Goal: Task Accomplishment & Management: Complete application form

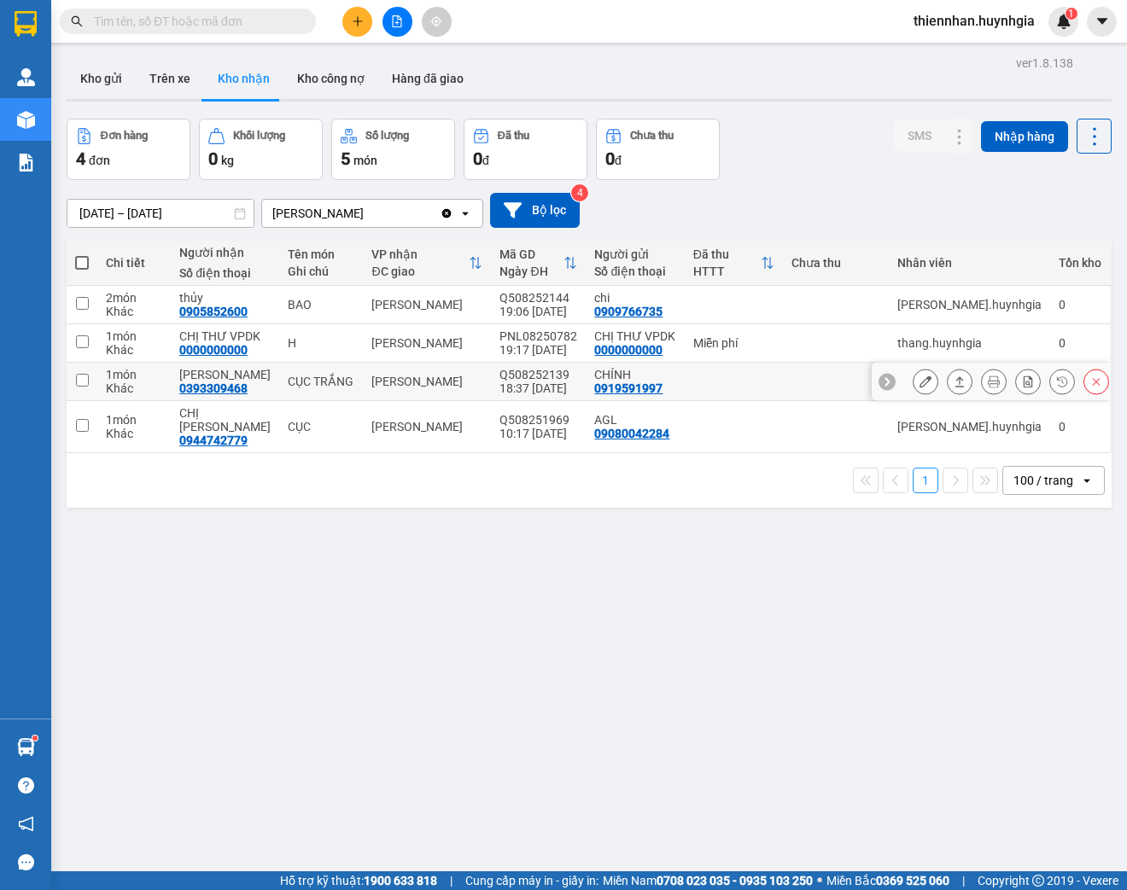
click at [920, 382] on icon at bounding box center [926, 382] width 12 height 12
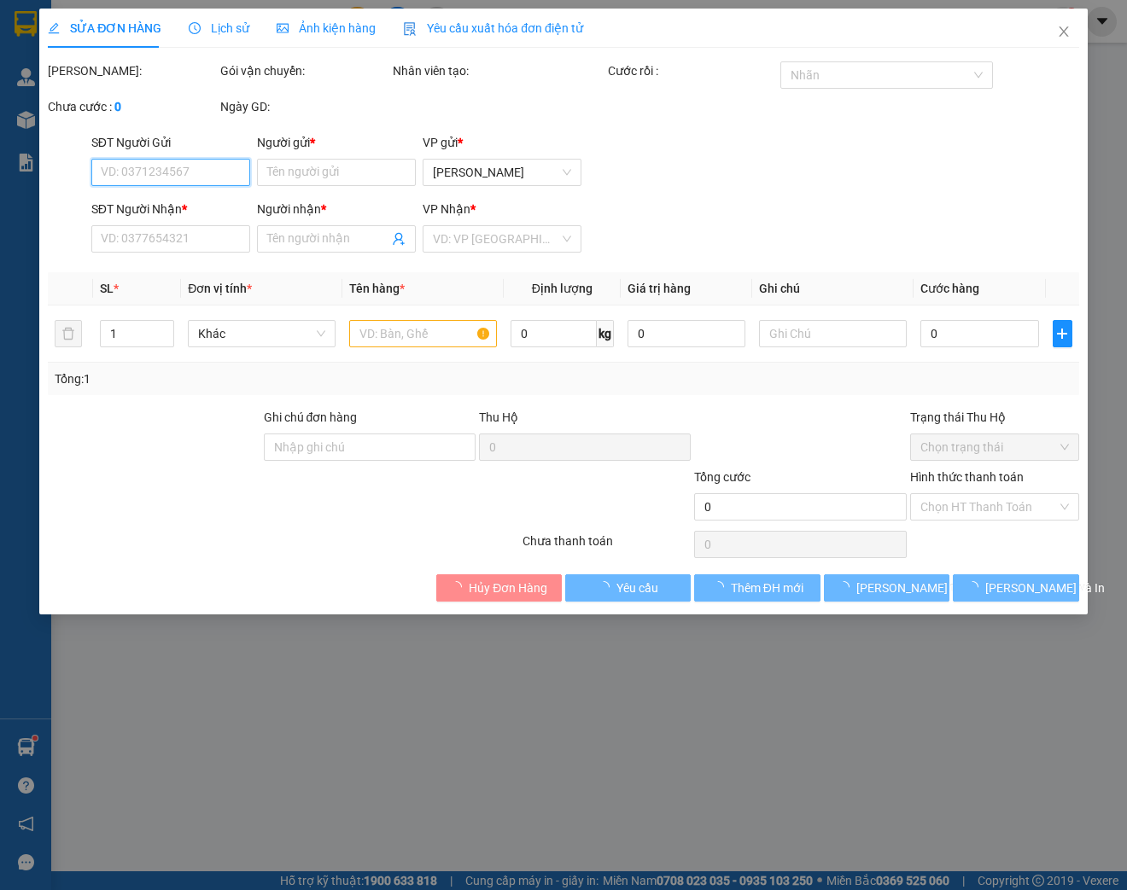
type input "0919591997"
type input "CHÍNH"
type input "0393309468"
type input "[PERSON_NAME]"
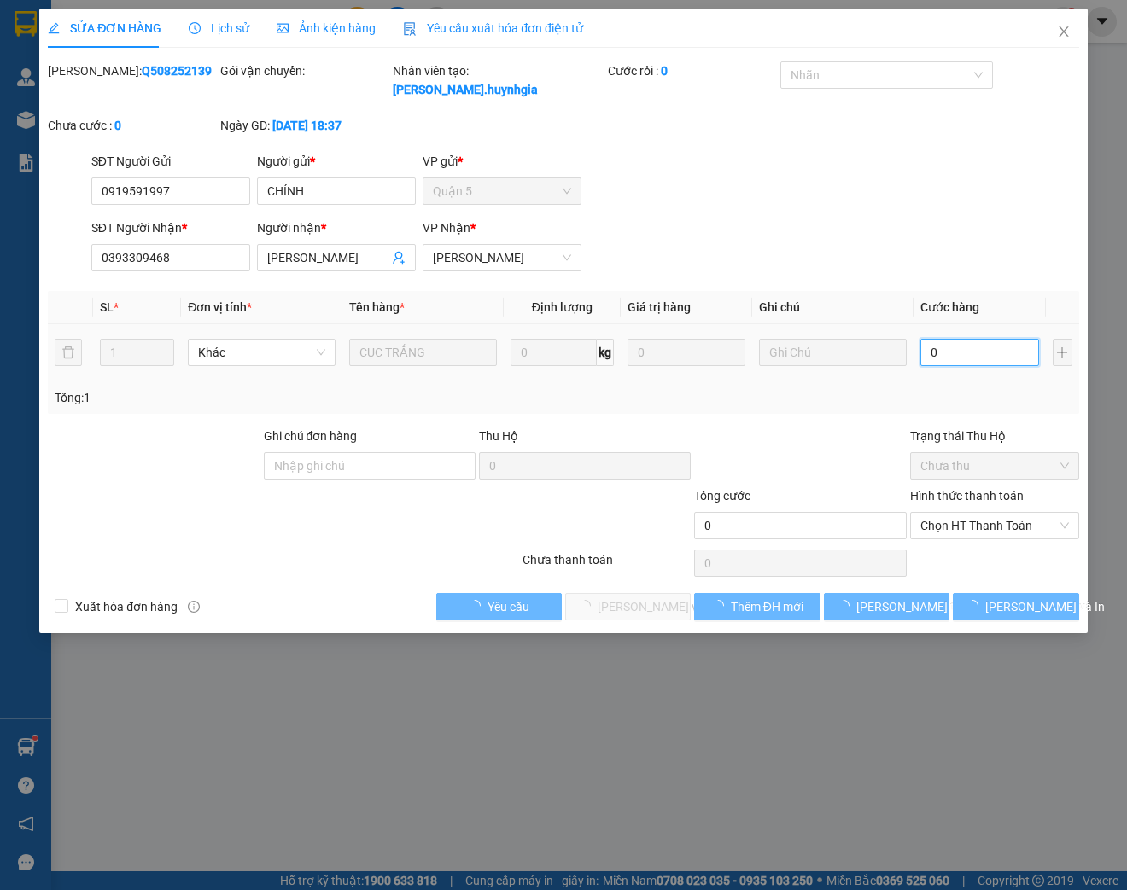
click at [966, 364] on input "0" at bounding box center [979, 352] width 118 height 27
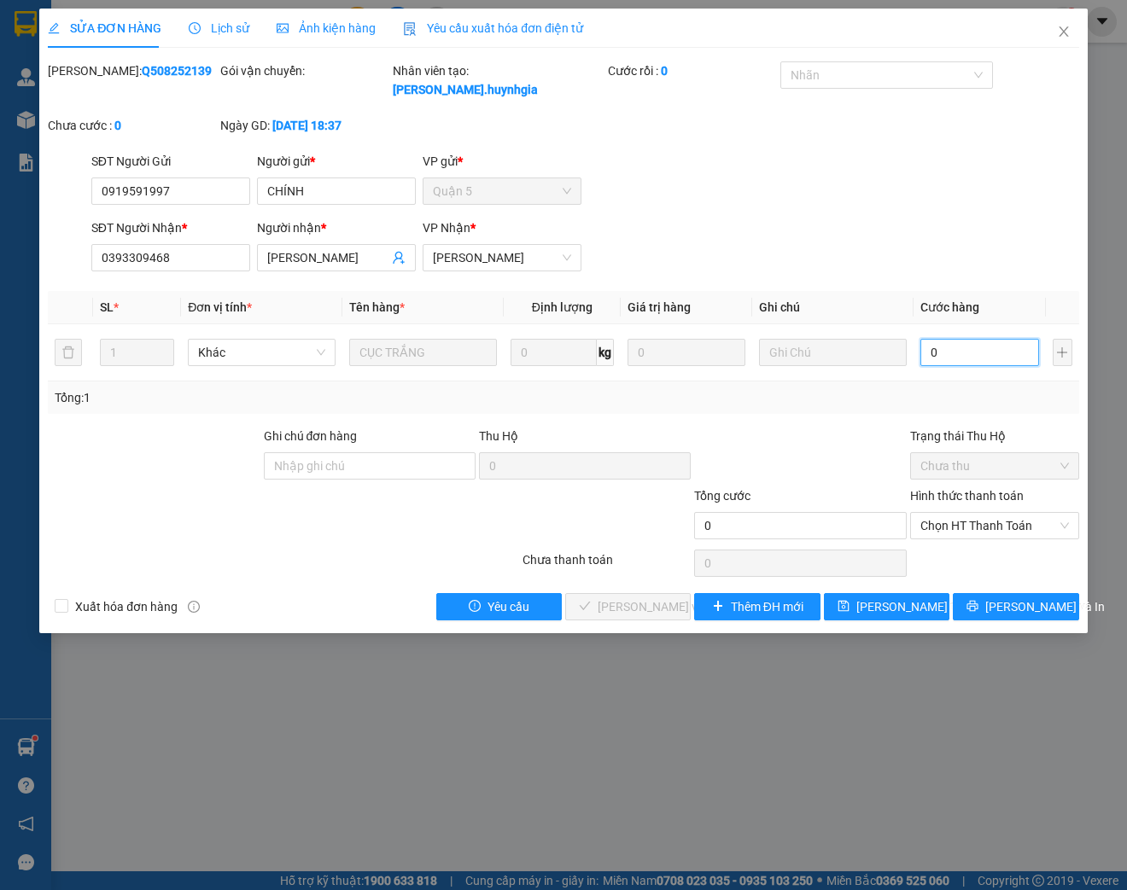
type input "3"
type input "30"
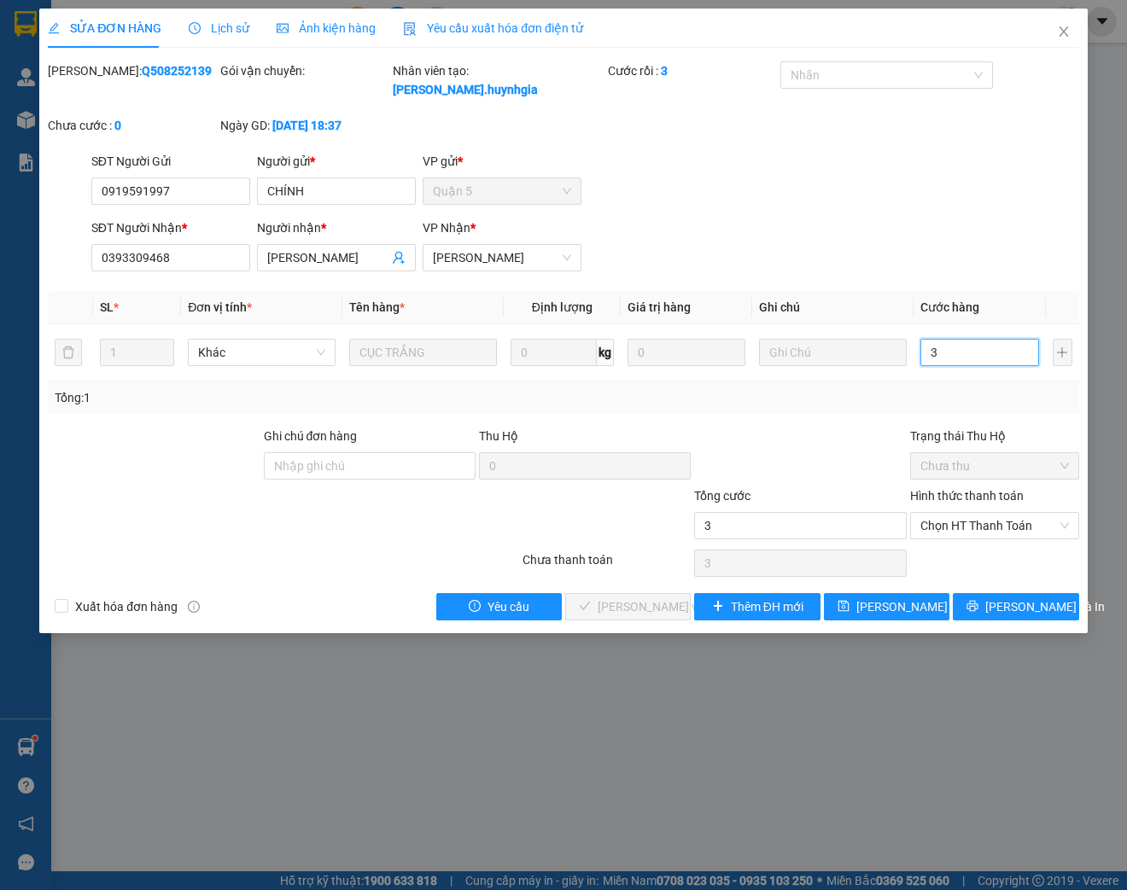
type input "30"
type input "300"
type input "3.000"
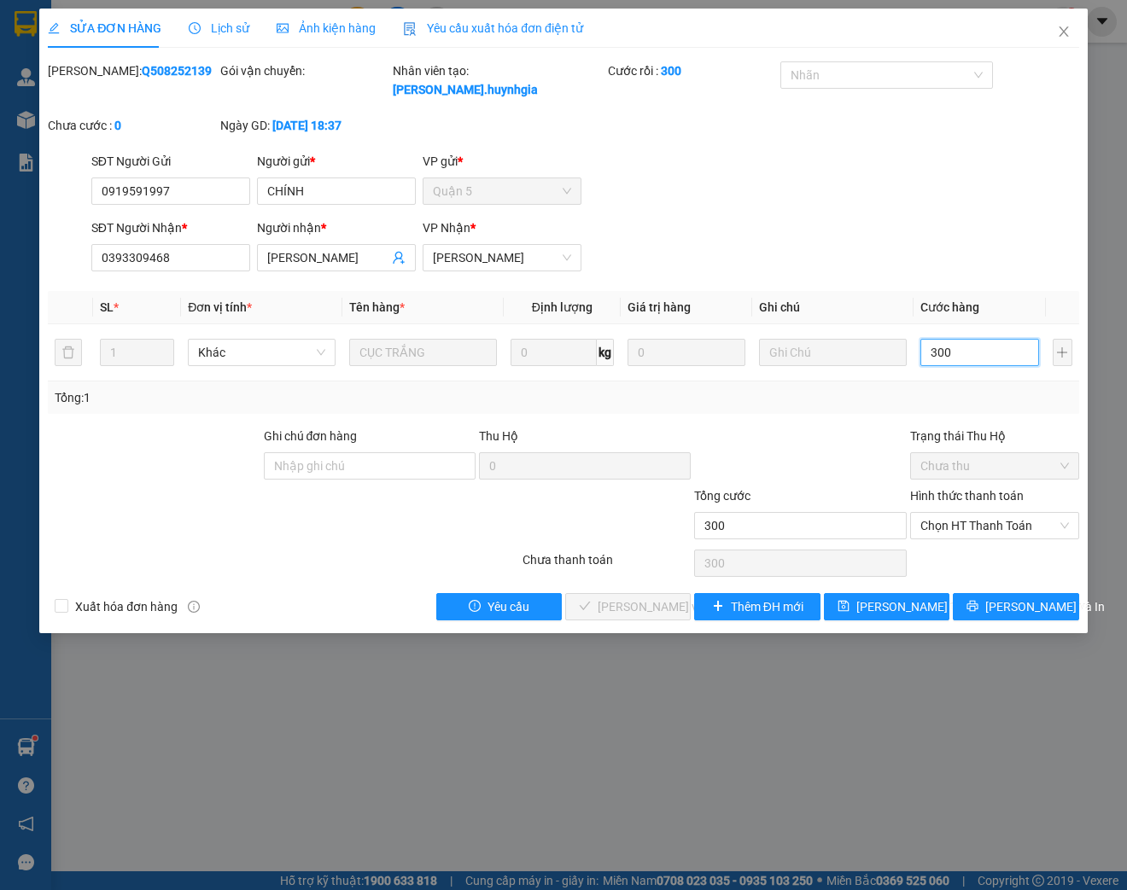
type input "3.000"
type input "30.000"
click at [996, 521] on span "Chọn HT Thanh Toán" at bounding box center [994, 526] width 149 height 26
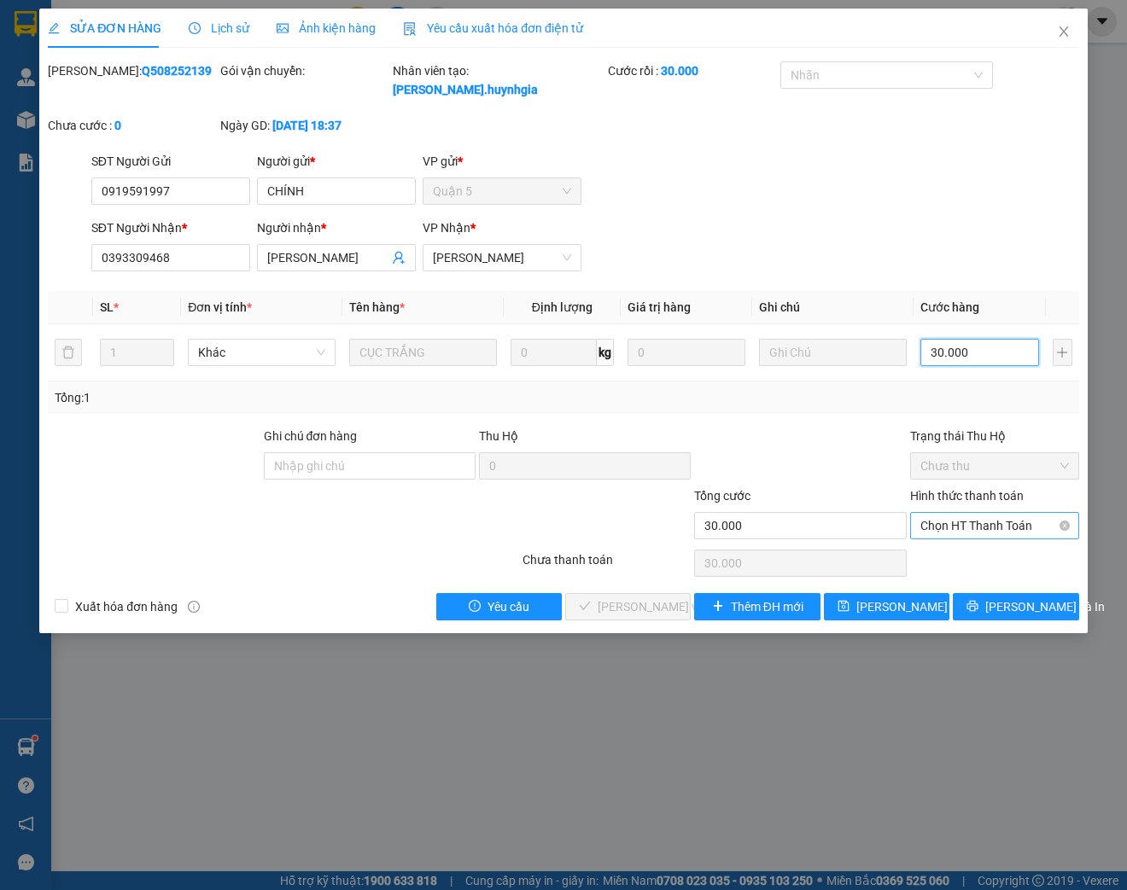
type input "30.000"
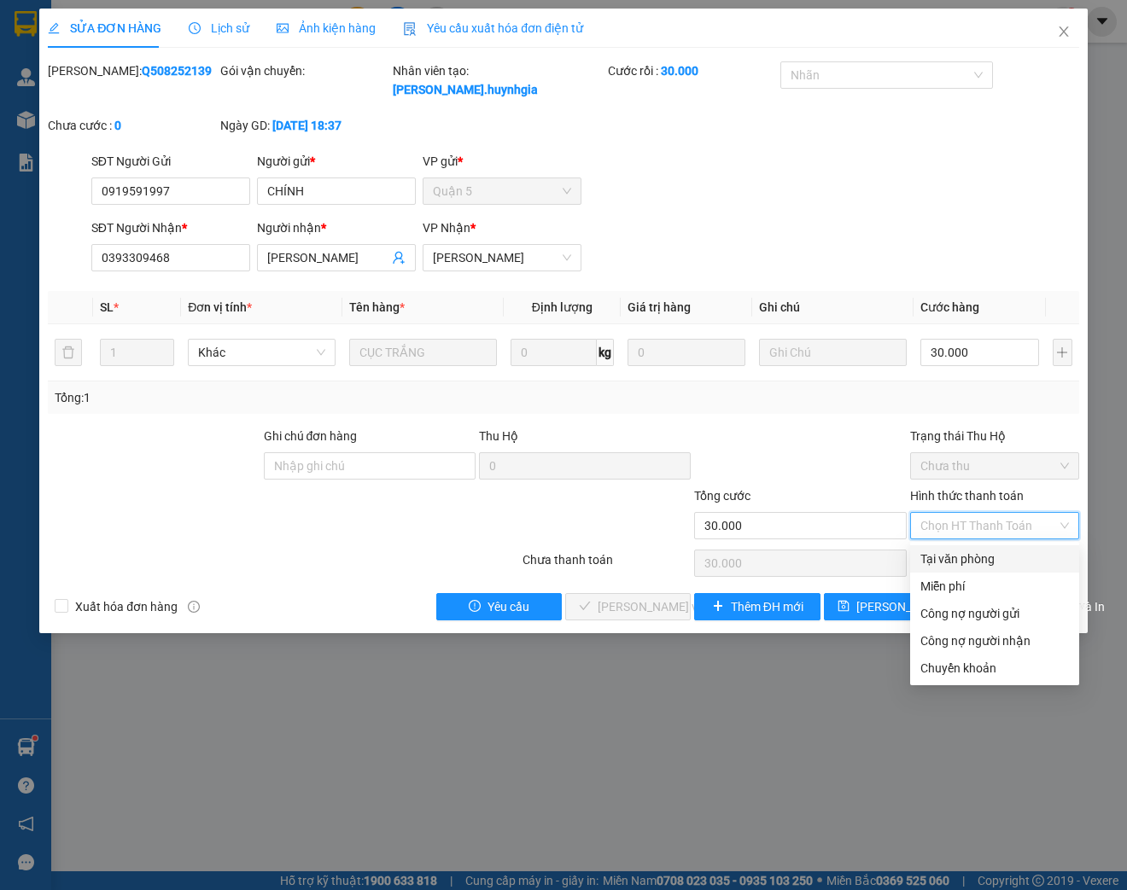
click at [971, 560] on div "Tại văn phòng" at bounding box center [994, 559] width 149 height 19
type input "0"
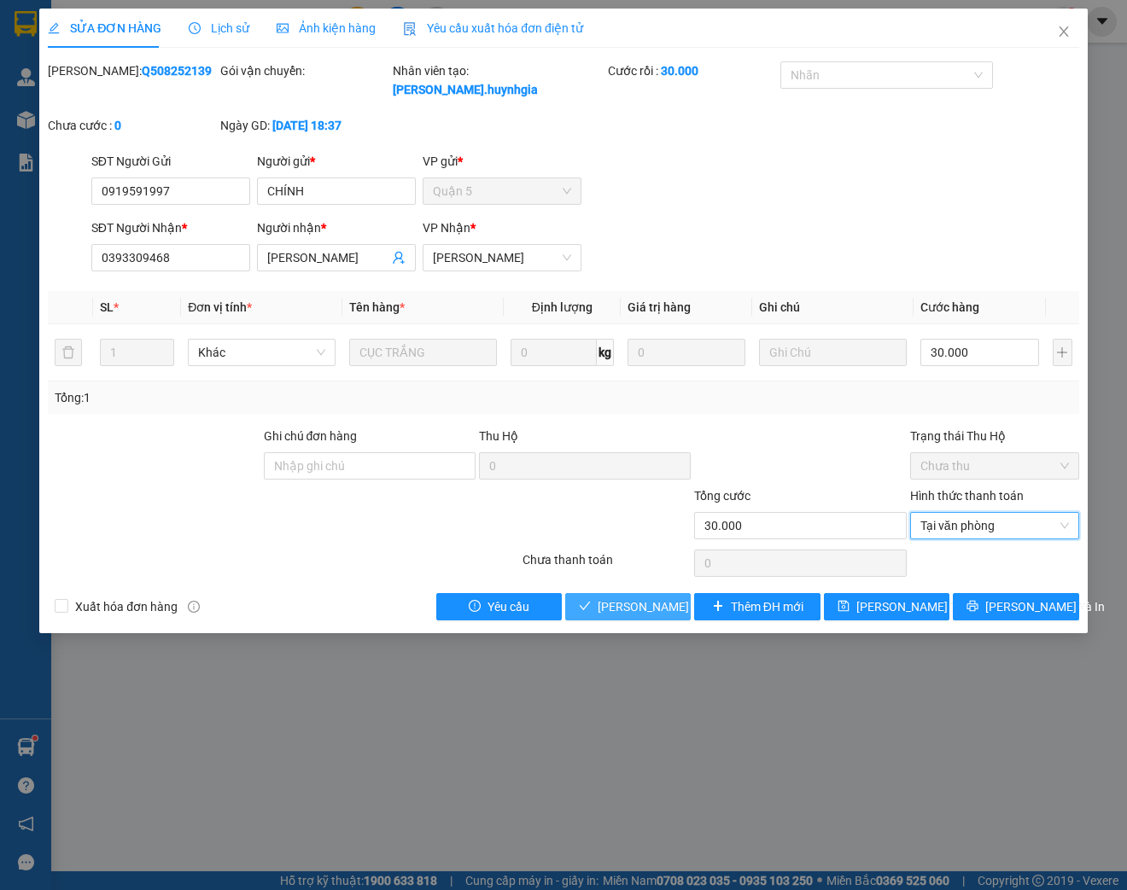
click at [628, 619] on button "[PERSON_NAME] và Giao hàng" at bounding box center [628, 606] width 126 height 27
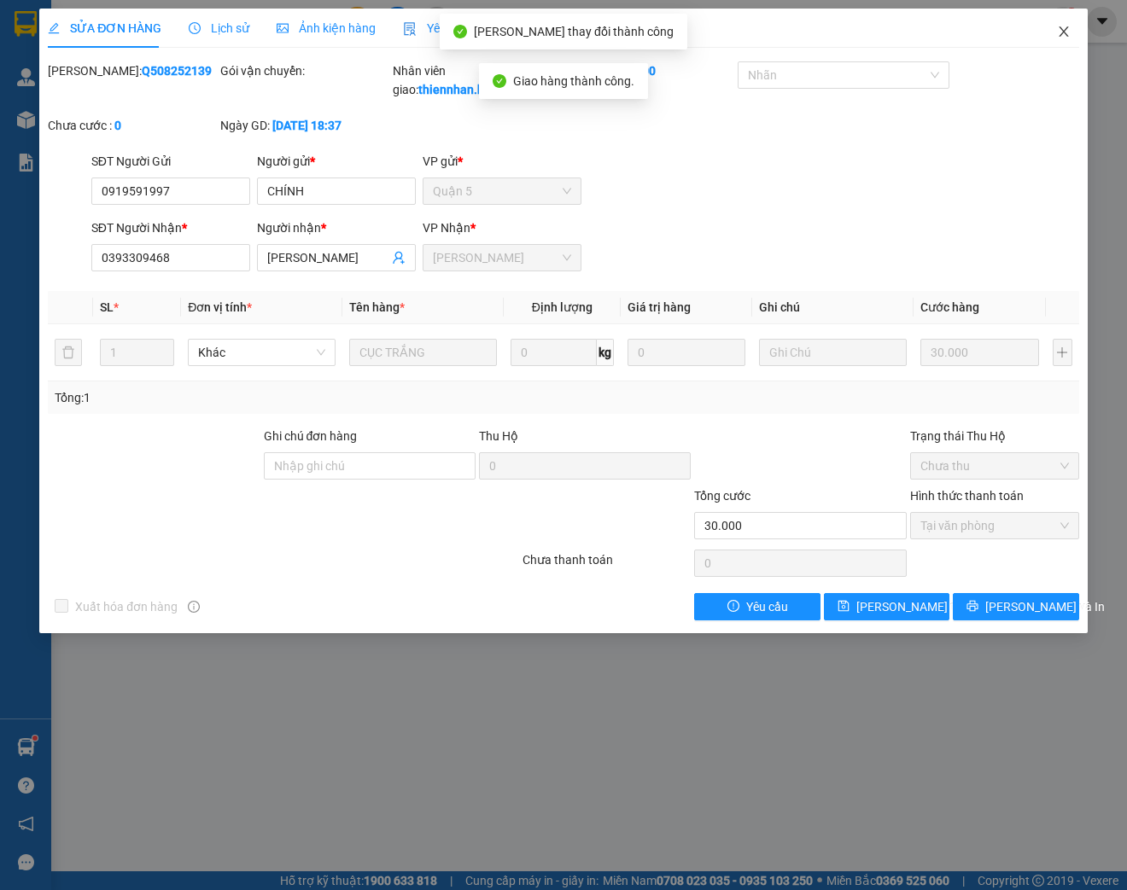
click at [1059, 24] on span "Close" at bounding box center [1064, 33] width 48 height 48
